Goal: Navigation & Orientation: Find specific page/section

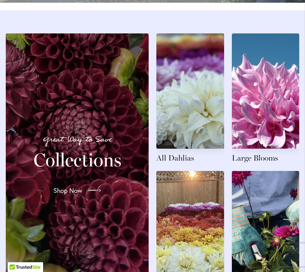
scroll to position [849, 0]
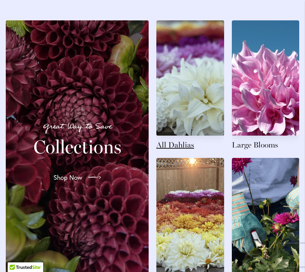
click at [178, 116] on link at bounding box center [190, 85] width 68 height 130
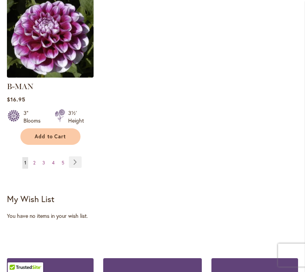
scroll to position [1165, 0]
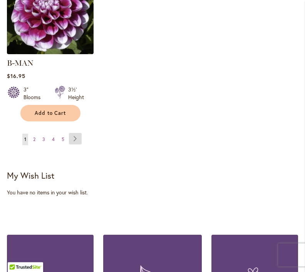
click at [75, 137] on link "Page Next" at bounding box center [75, 140] width 13 height 12
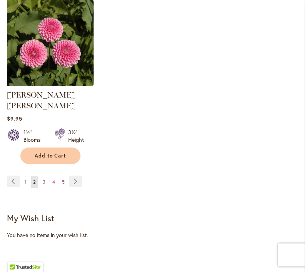
scroll to position [1142, 0]
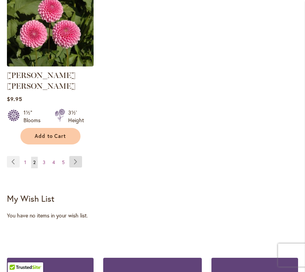
click at [72, 160] on link "Page Next" at bounding box center [75, 162] width 13 height 12
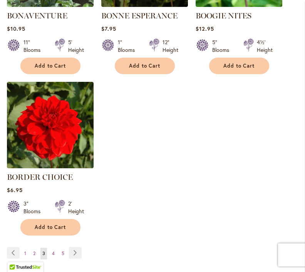
scroll to position [1040, 0]
click at [79, 255] on link "Page Next" at bounding box center [75, 253] width 13 height 12
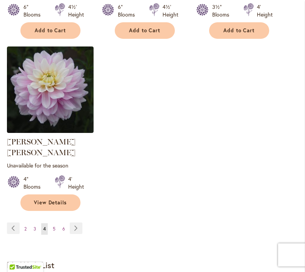
scroll to position [1093, 0]
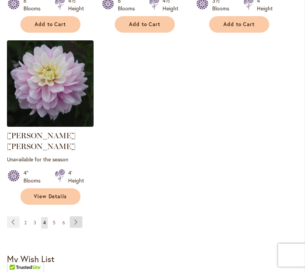
click at [75, 217] on link "Page Next" at bounding box center [76, 223] width 13 height 12
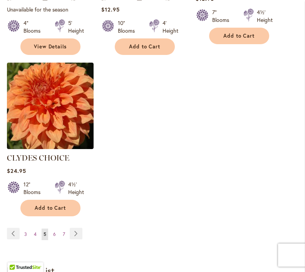
scroll to position [1081, 0]
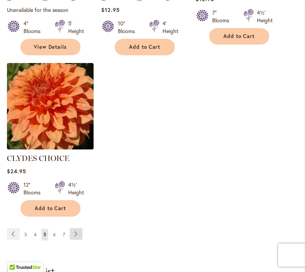
click at [74, 229] on link "Page Next" at bounding box center [76, 235] width 13 height 12
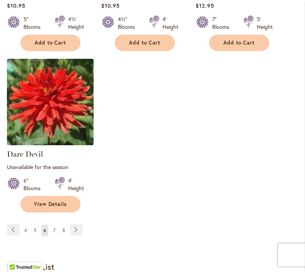
scroll to position [1082, 0]
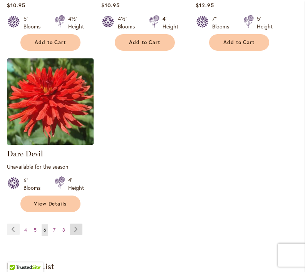
click at [73, 231] on link "Page Next" at bounding box center [76, 230] width 13 height 12
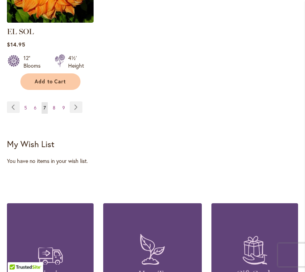
scroll to position [1197, 0]
click at [77, 102] on link "Page Next" at bounding box center [76, 108] width 13 height 12
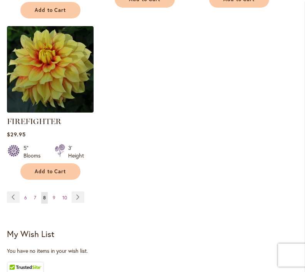
scroll to position [1133, 0]
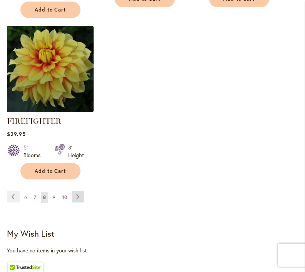
click at [73, 203] on link "Page Next" at bounding box center [78, 197] width 13 height 12
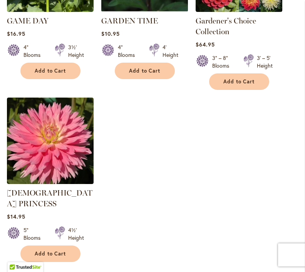
scroll to position [1068, 0]
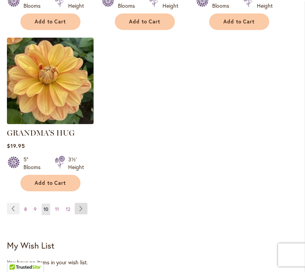
scroll to position [1095, 0]
click at [84, 208] on link "Page Next" at bounding box center [81, 209] width 13 height 12
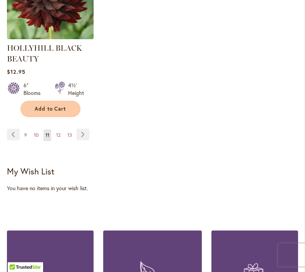
scroll to position [1199, 0]
click at [79, 139] on link "Page Next" at bounding box center [83, 135] width 13 height 12
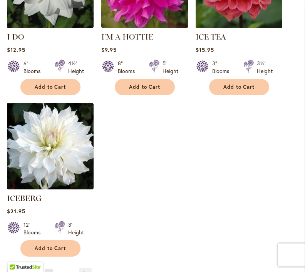
scroll to position [1030, 0]
click at [87, 272] on link "Page Next" at bounding box center [85, 275] width 13 height 12
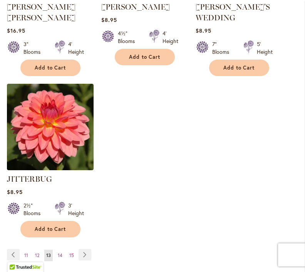
scroll to position [1069, 0]
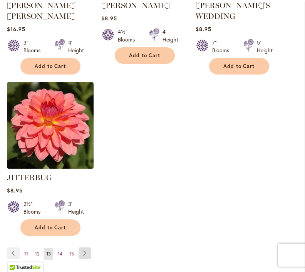
click at [84, 248] on link "Page Next" at bounding box center [84, 254] width 13 height 12
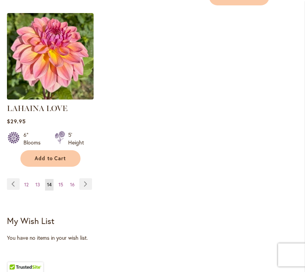
scroll to position [1120, 0]
click at [84, 180] on link "Page Next" at bounding box center [85, 185] width 13 height 12
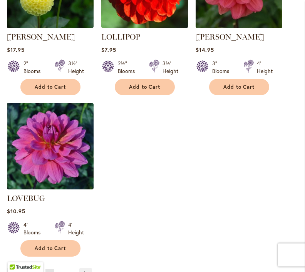
scroll to position [1041, 0]
click at [85, 269] on link "Page Next" at bounding box center [85, 275] width 13 height 12
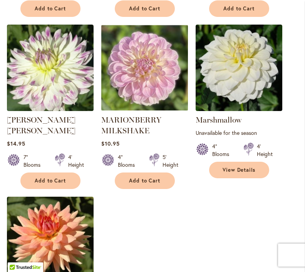
scroll to position [947, 0]
